Goal: Information Seeking & Learning: Learn about a topic

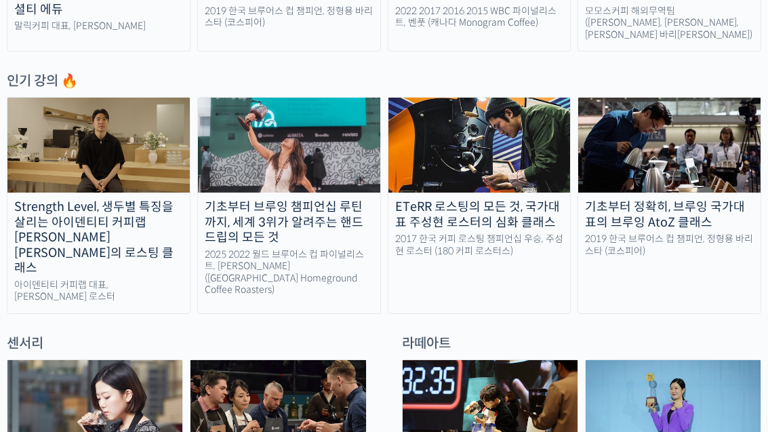
scroll to position [645, 0]
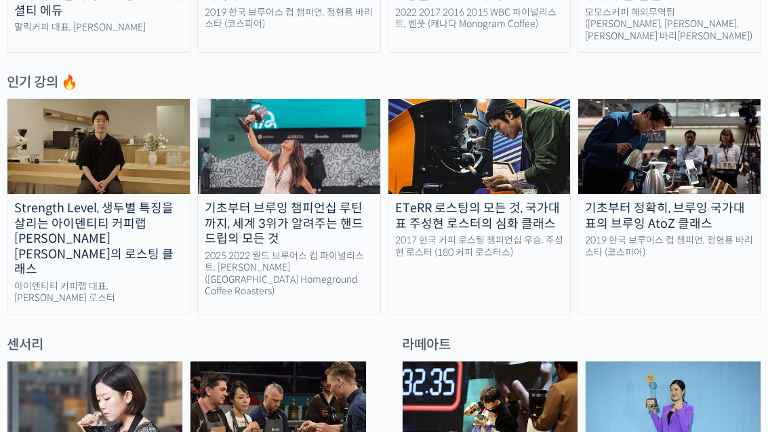
click at [295, 255] on div "2025 2022 월드 브루어스 컵 파이널리스트, 엘리샤 탄 (싱가포르 Homeground Coffee Roasters)" at bounding box center [289, 273] width 182 height 47
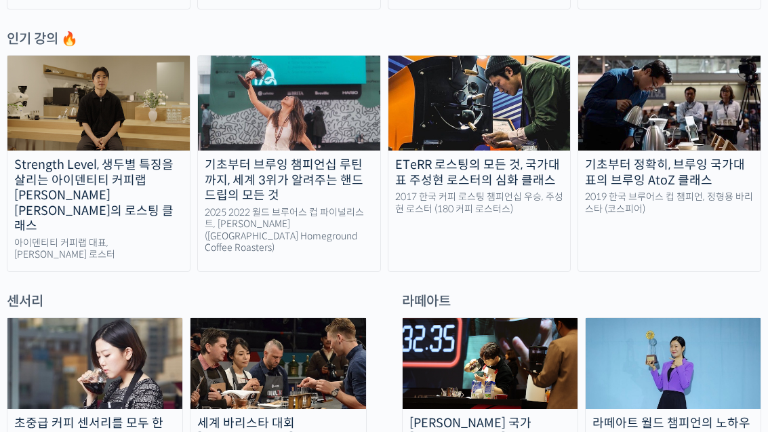
click at [304, 207] on div "2025 2022 월드 브루어스 컵 파이널리스트, 엘리샤 탄 (싱가포르 Homeground Coffee Roasters)" at bounding box center [289, 230] width 182 height 47
click at [125, 192] on link "Strength Level, 생두별 특징을 살리는 아이덴티티 커피랩 윤원균 대표의 로스팅 클래스 아이덴티티 커피랩 대표, 윤원균 로스터" at bounding box center [99, 163] width 184 height 216
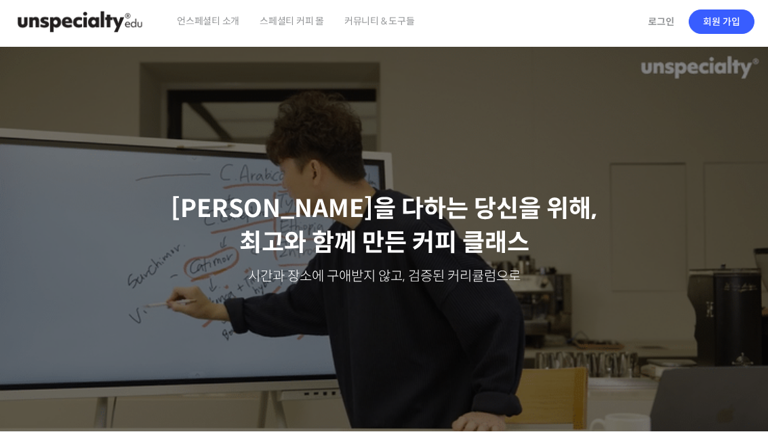
scroll to position [0, 0]
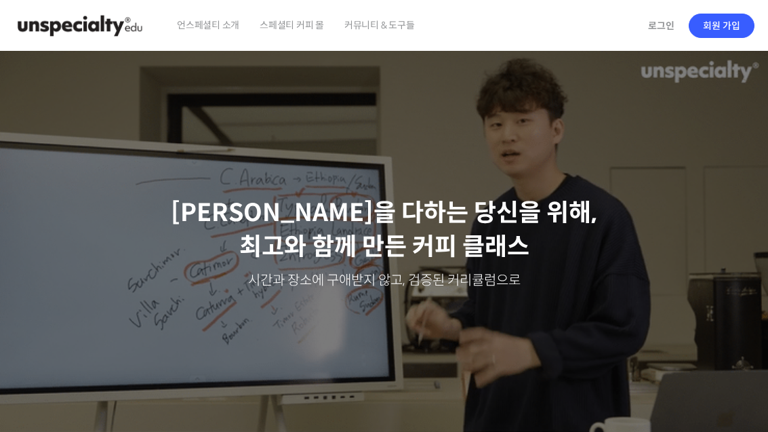
click at [291, 21] on span "스페셜티 커피 몰" at bounding box center [291, 24] width 64 height 51
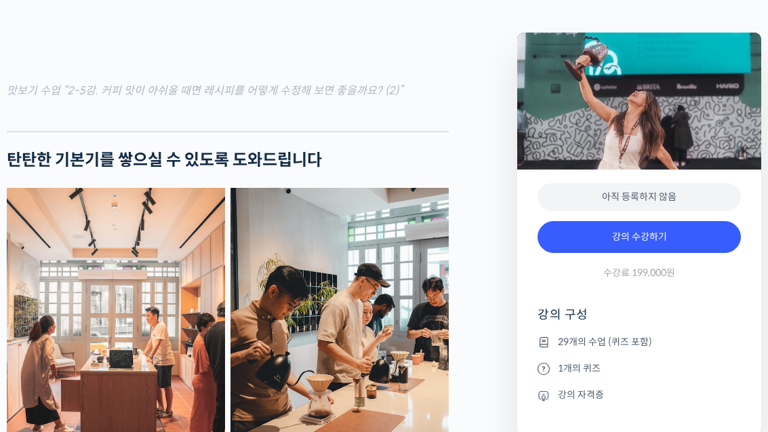
scroll to position [1991, 0]
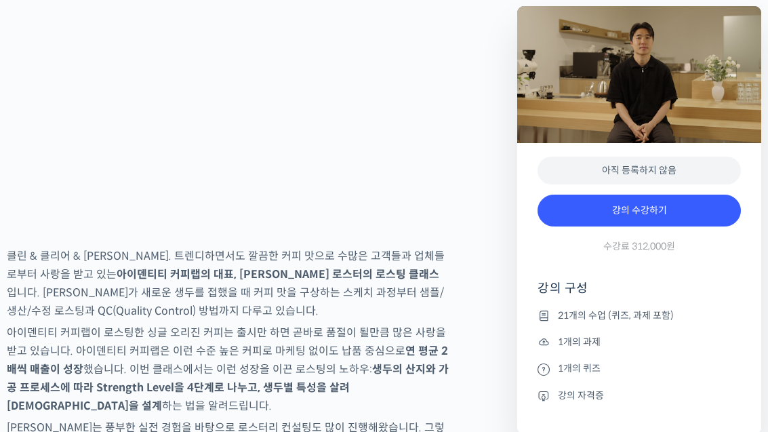
scroll to position [1928, 0]
click at [621, 312] on li "21개의 수업 (퀴즈, 과제 포함)" at bounding box center [638, 315] width 203 height 16
click at [576, 345] on li "1개의 과제" at bounding box center [638, 341] width 203 height 16
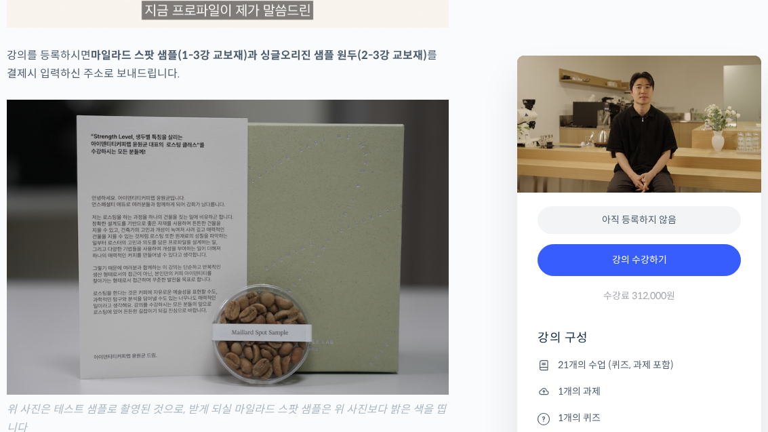
scroll to position [2707, 0]
